Goal: Task Accomplishment & Management: Manage account settings

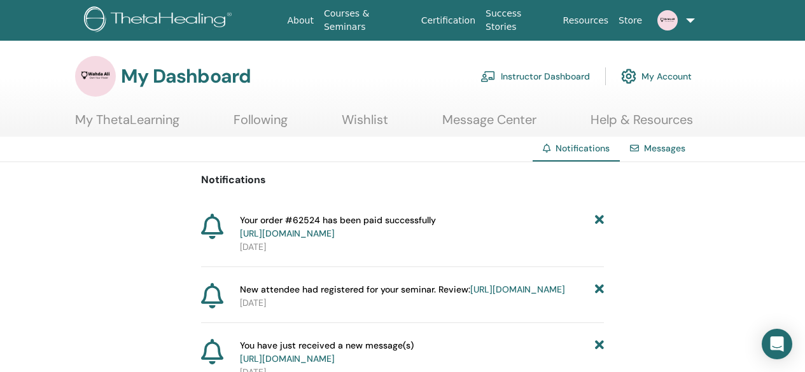
click at [508, 78] on link "Instructor Dashboard" at bounding box center [534, 76] width 109 height 28
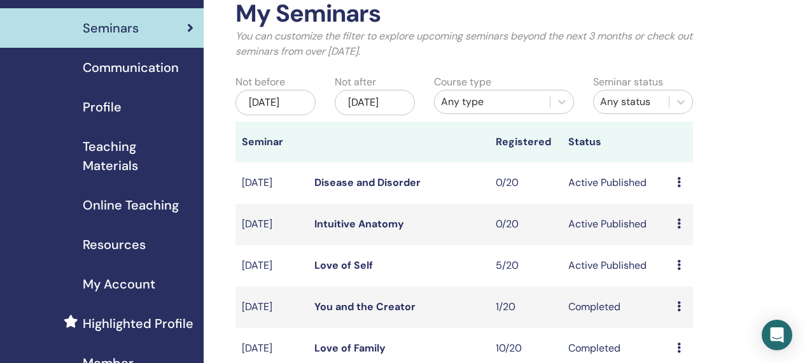
scroll to position [76, 0]
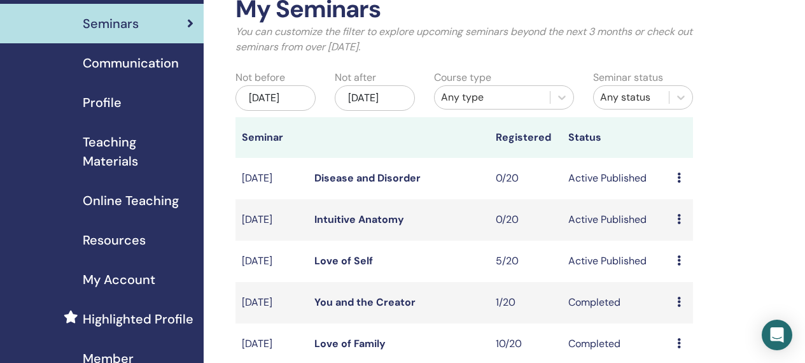
click at [679, 265] on icon at bounding box center [679, 260] width 4 height 10
click at [681, 321] on link "Attendees" at bounding box center [687, 320] width 48 height 13
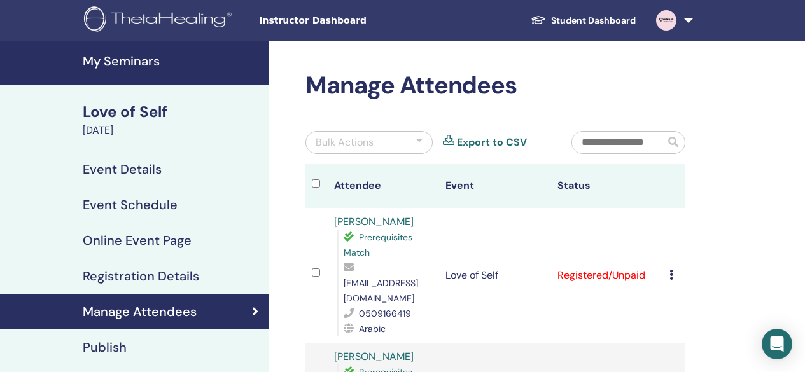
scroll to position [25, 0]
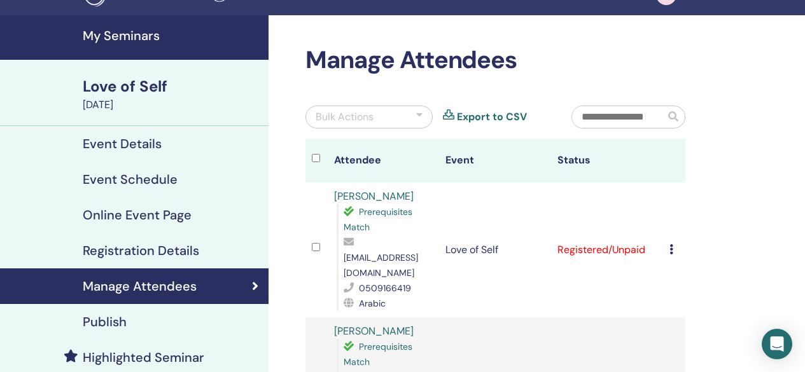
click at [668, 238] on td "Cancel Registration Do not auto-certify Mark as Paid Mark as Unpaid Mark as Abs…" at bounding box center [674, 250] width 22 height 135
click at [670, 244] on icon at bounding box center [671, 249] width 4 height 10
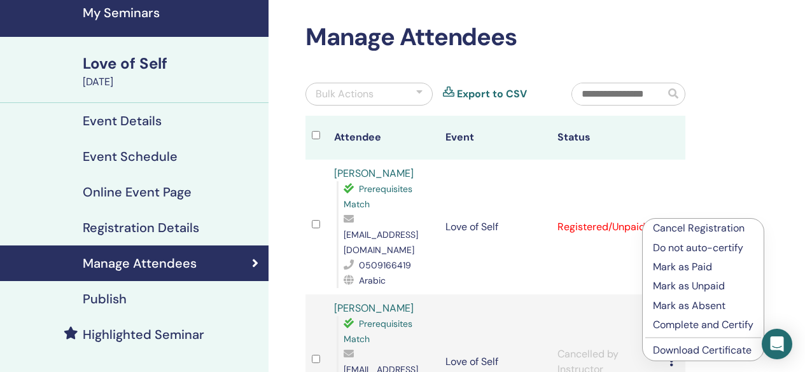
scroll to position [51, 0]
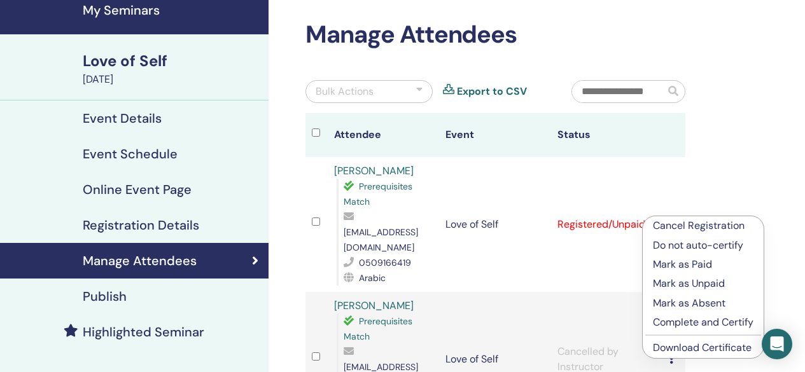
click at [675, 319] on p "Complete and Certify" at bounding box center [703, 322] width 100 height 15
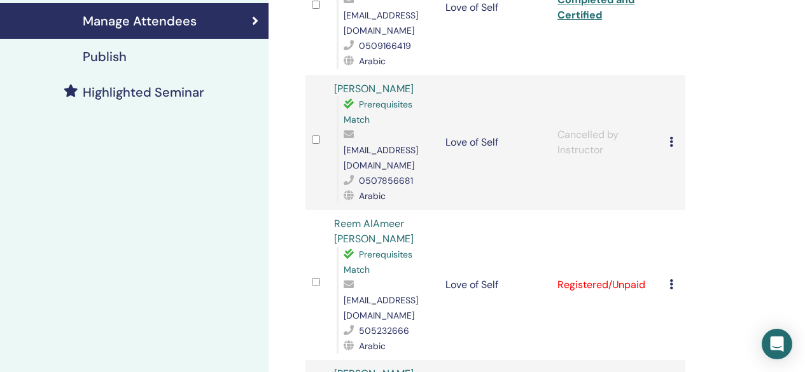
scroll to position [305, 0]
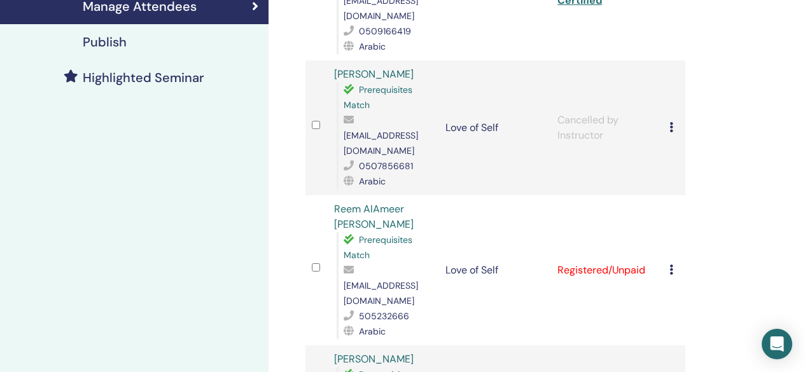
click at [669, 265] on icon at bounding box center [671, 270] width 4 height 10
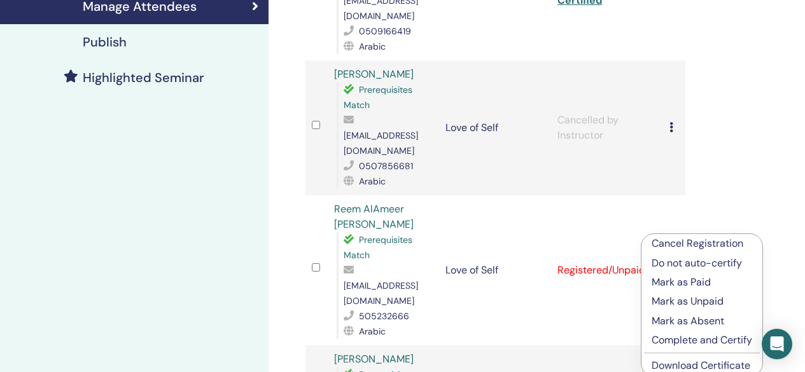
click at [624, 268] on td "Registered/Unpaid" at bounding box center [607, 270] width 112 height 150
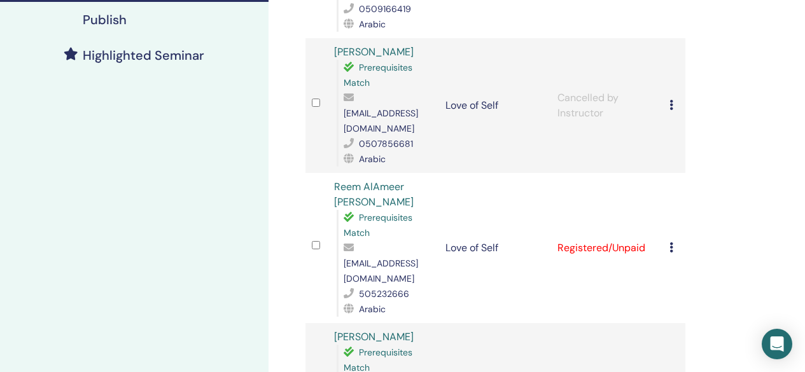
scroll to position [331, 0]
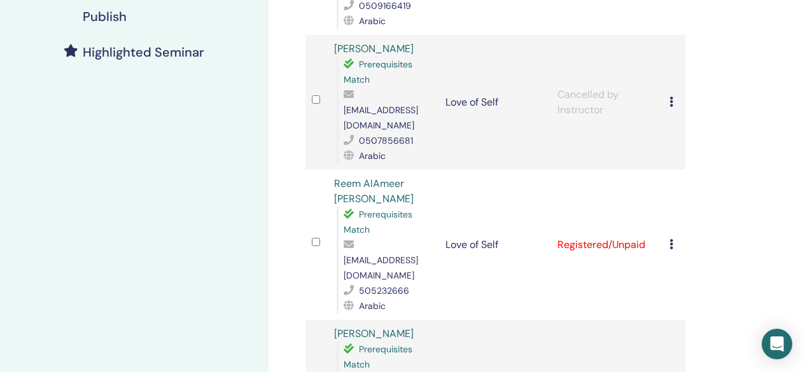
click at [671, 239] on icon at bounding box center [671, 244] width 4 height 10
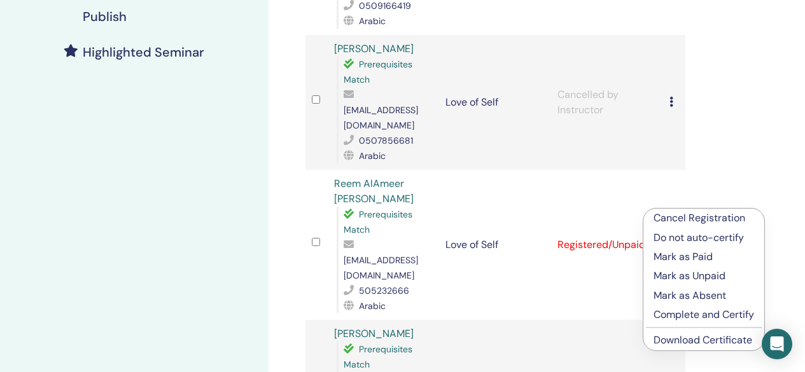
click at [672, 313] on p "Complete and Certify" at bounding box center [703, 314] width 100 height 15
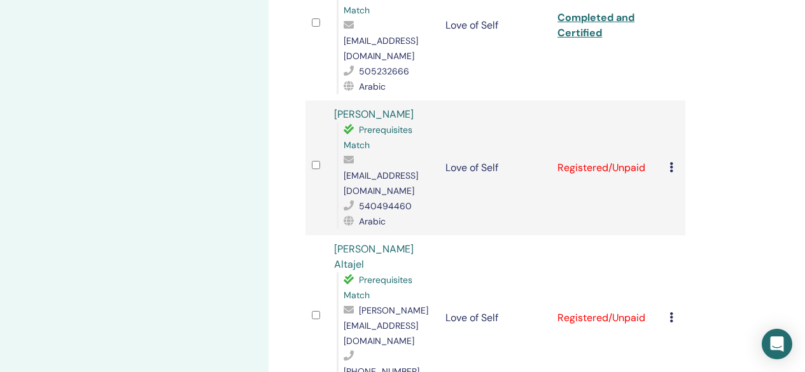
scroll to position [557, 0]
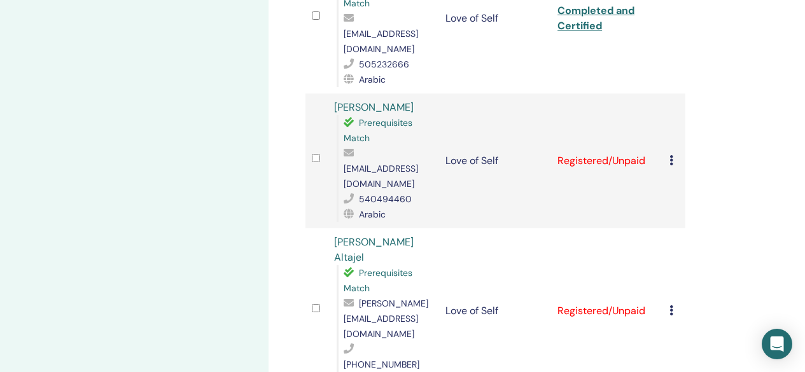
click at [670, 155] on icon at bounding box center [671, 160] width 4 height 10
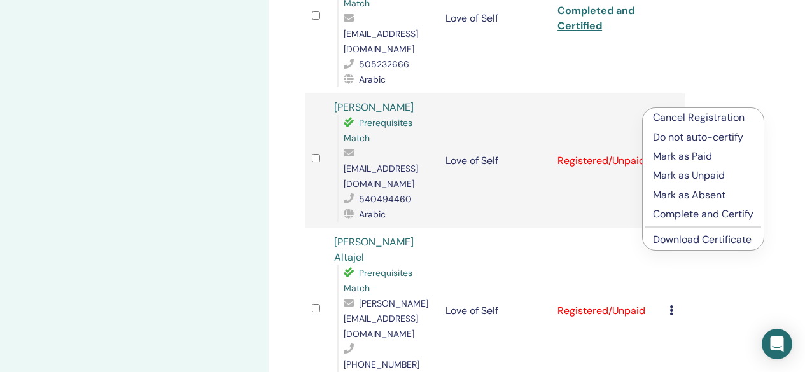
click at [682, 212] on p "Complete and Certify" at bounding box center [703, 214] width 100 height 15
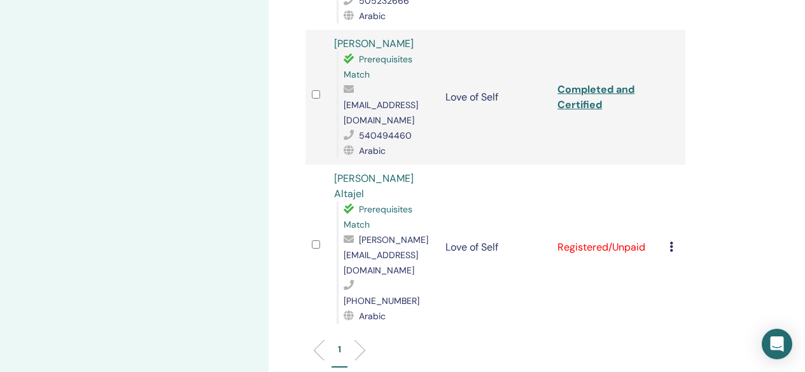
scroll to position [633, 0]
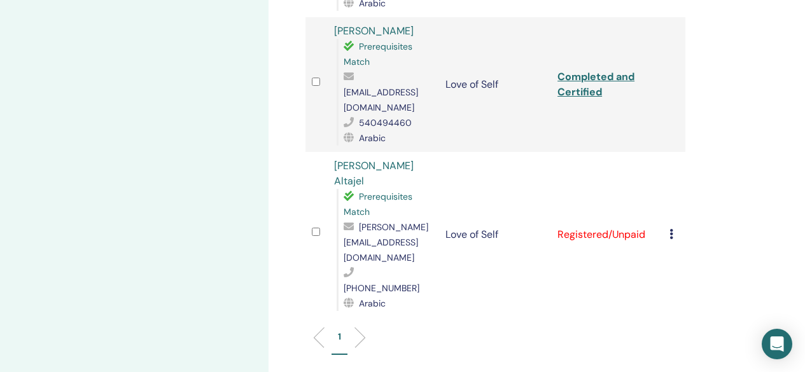
click at [670, 229] on icon at bounding box center [671, 234] width 4 height 10
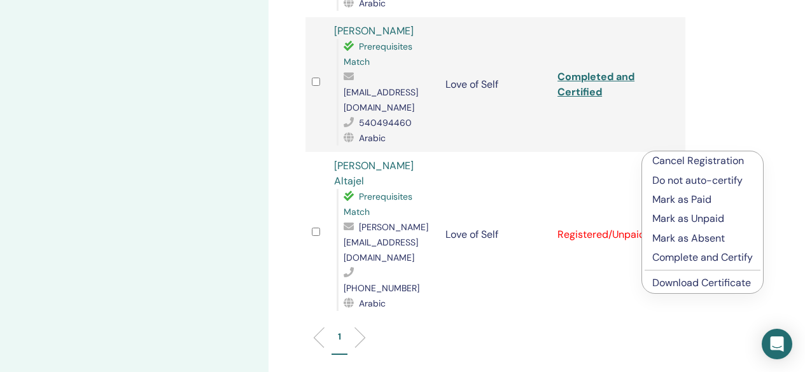
click at [684, 255] on p "Complete and Certify" at bounding box center [702, 257] width 100 height 15
